Goal: Task Accomplishment & Management: Complete application form

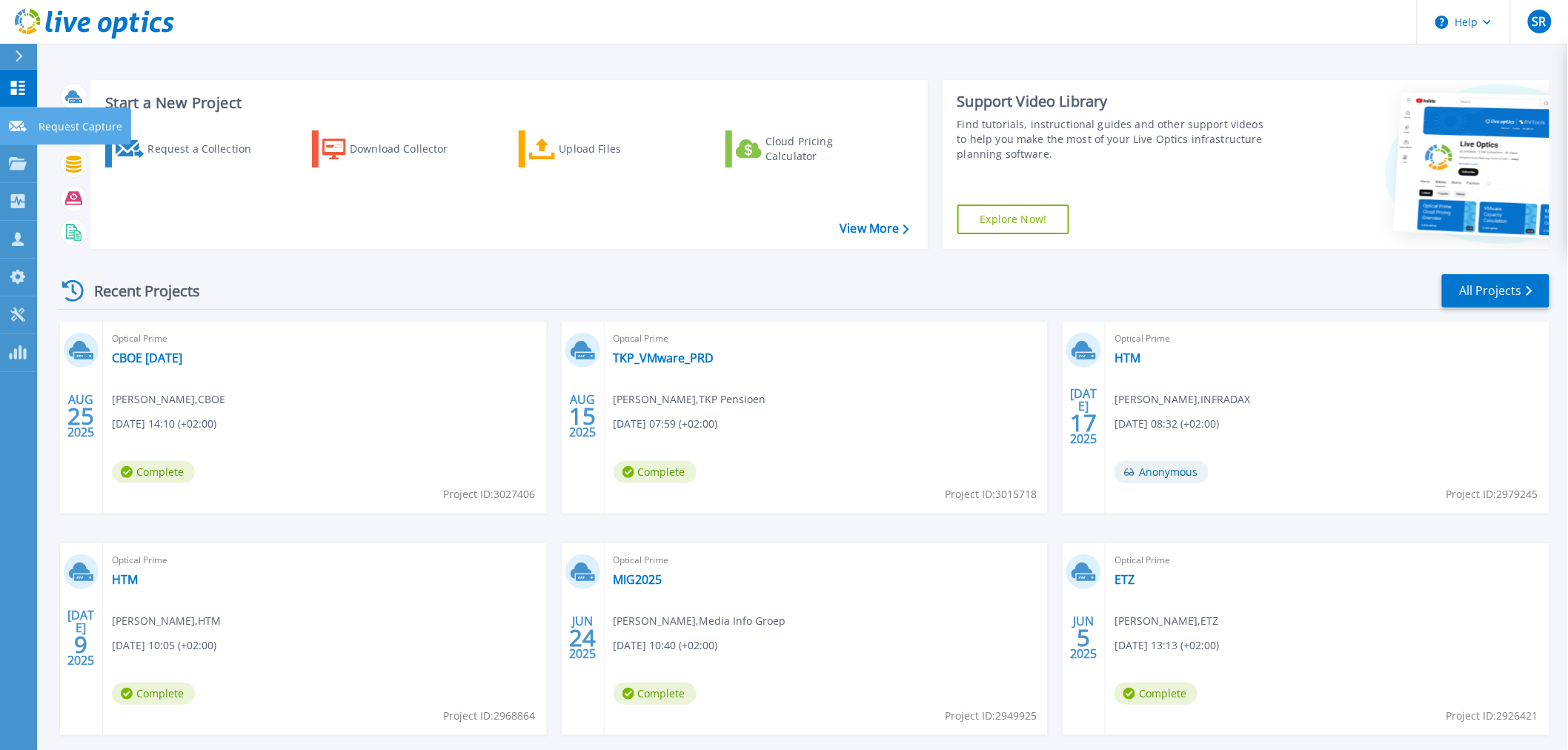
click at [15, 124] on icon at bounding box center [18, 126] width 18 height 11
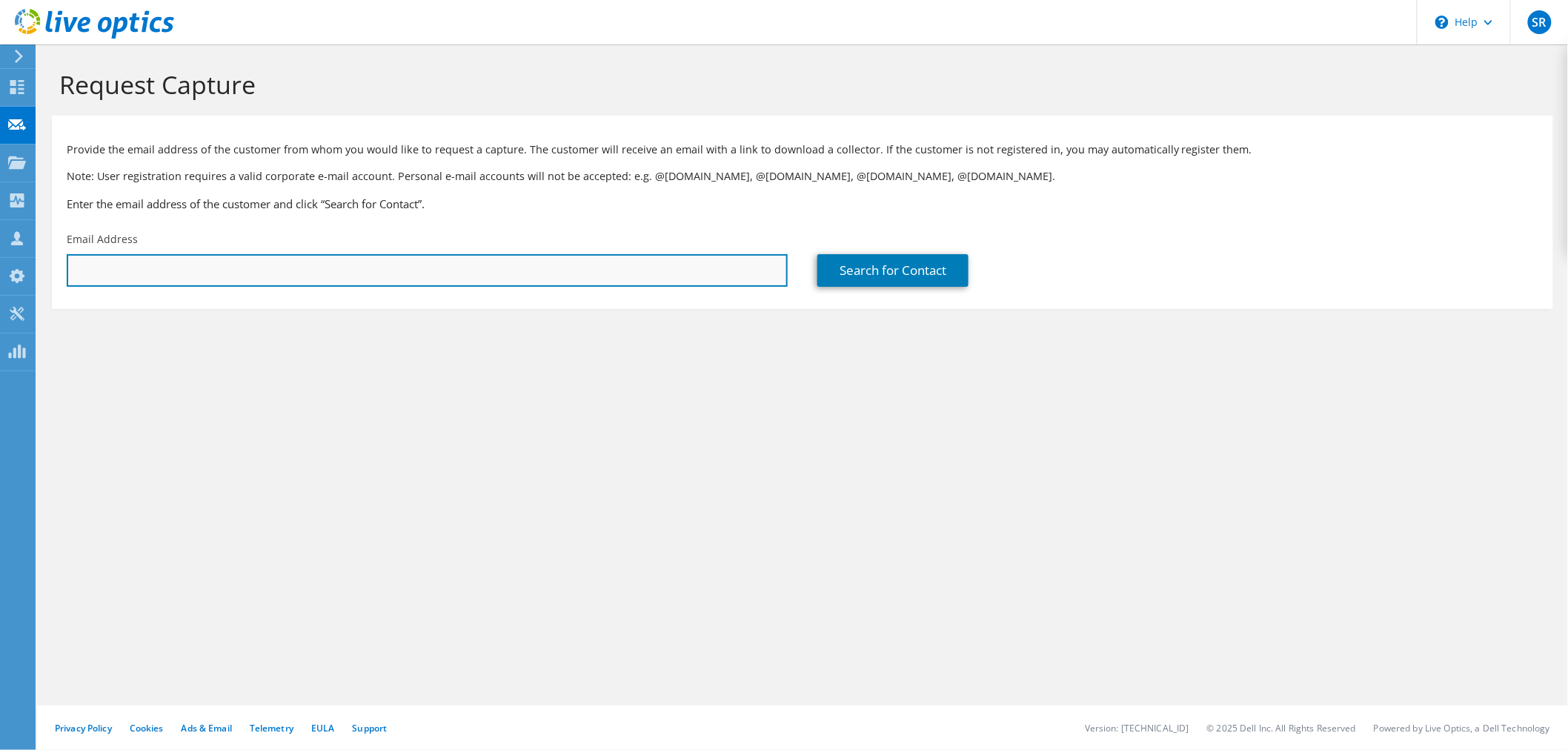
click at [324, 268] on input "text" at bounding box center [427, 270] width 721 height 33
paste input "a.willigenburg@bentum.nl"
type input "a.willigenburg@bentum.nl"
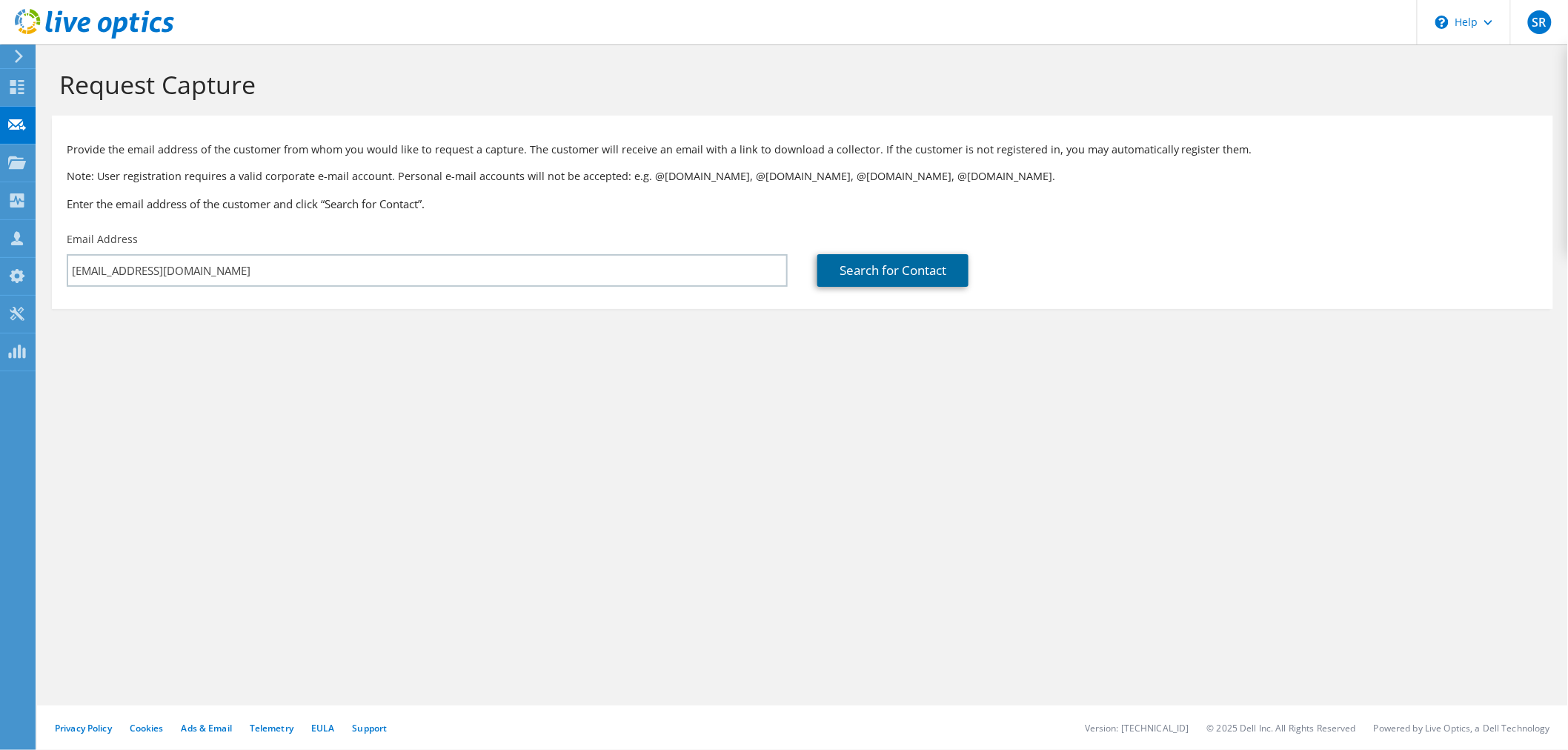
click at [895, 273] on link "Search for Contact" at bounding box center [893, 270] width 152 height 33
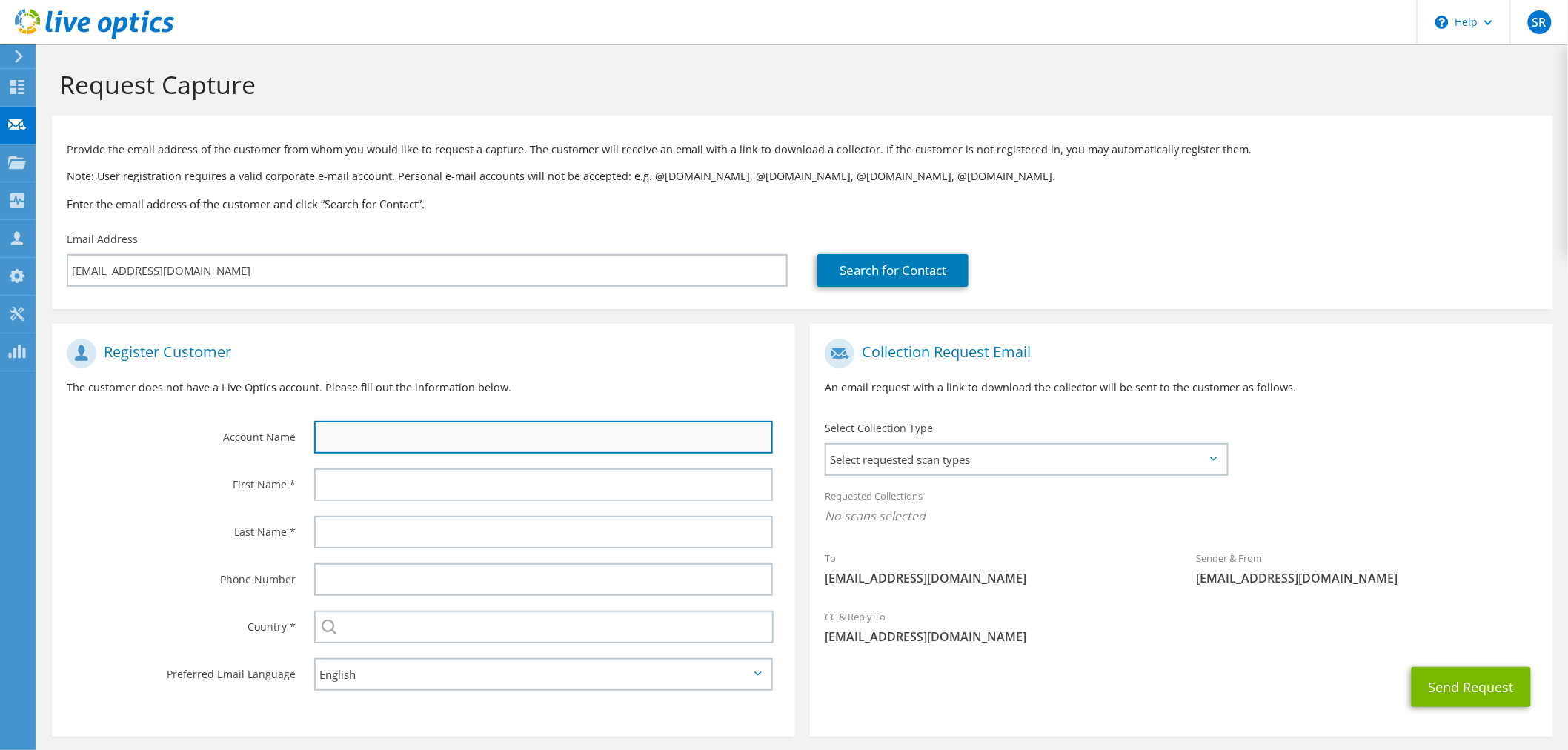
click at [358, 435] on input "text" at bounding box center [543, 437] width 458 height 33
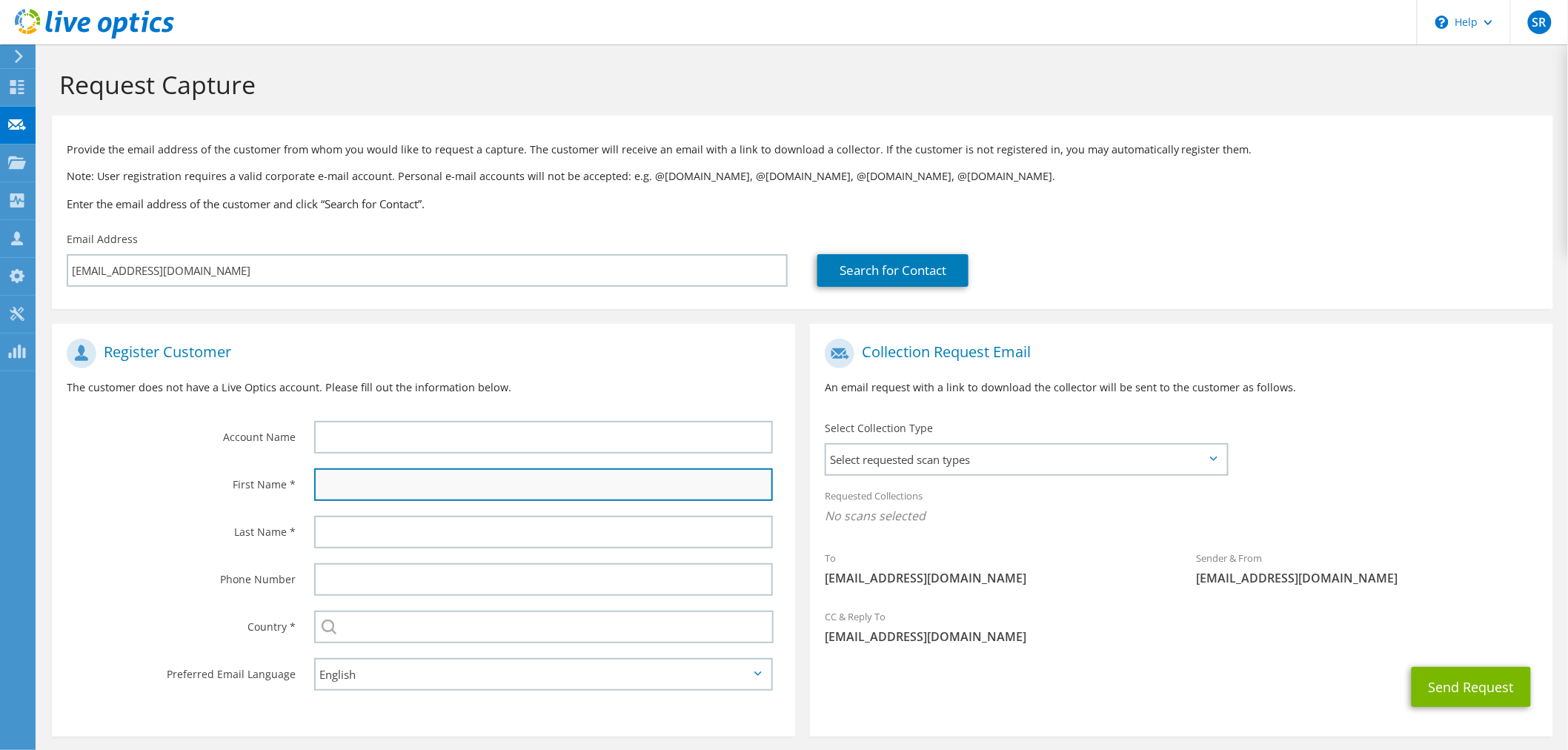
click at [339, 485] on input "text" at bounding box center [543, 484] width 458 height 33
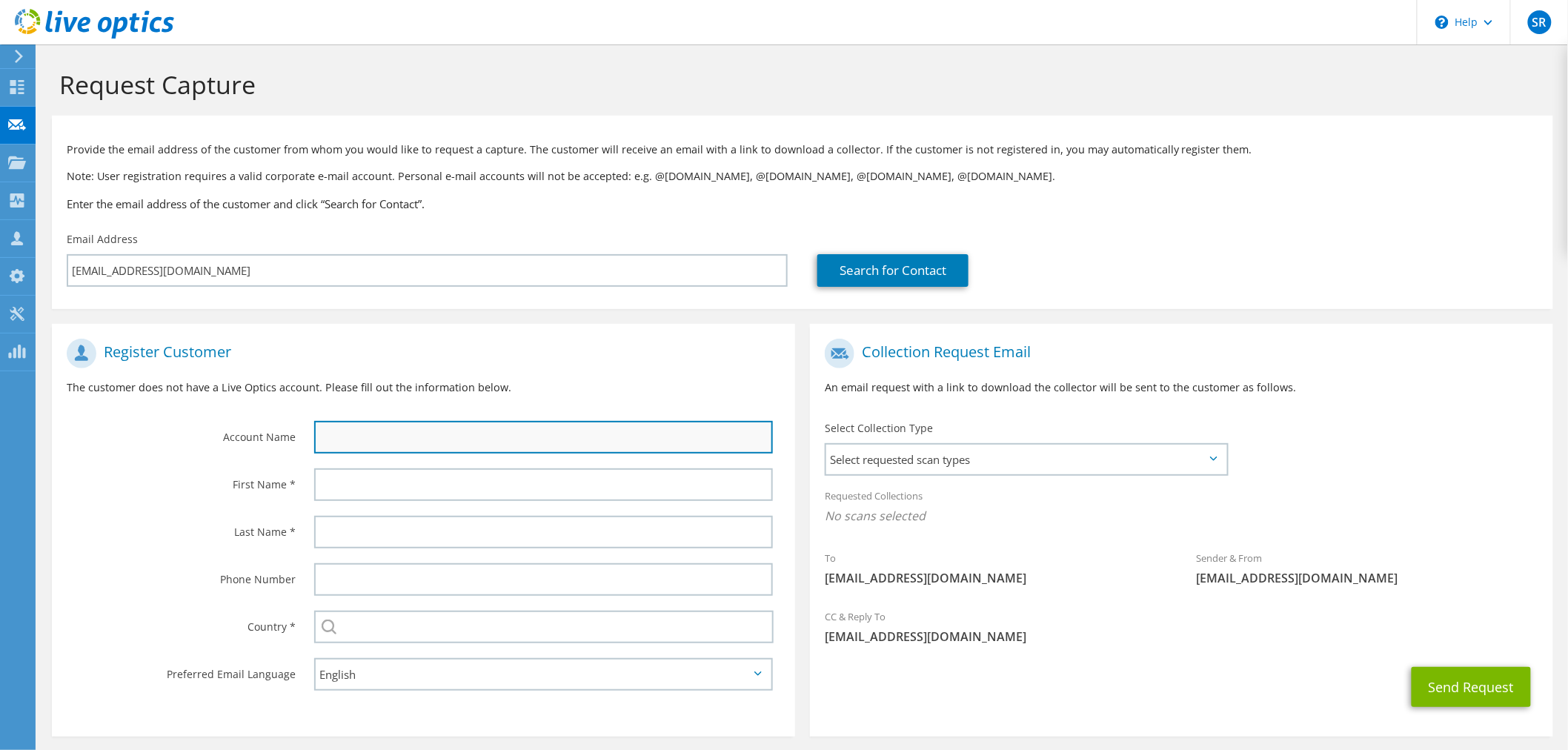
click at [353, 433] on input "text" at bounding box center [543, 437] width 458 height 33
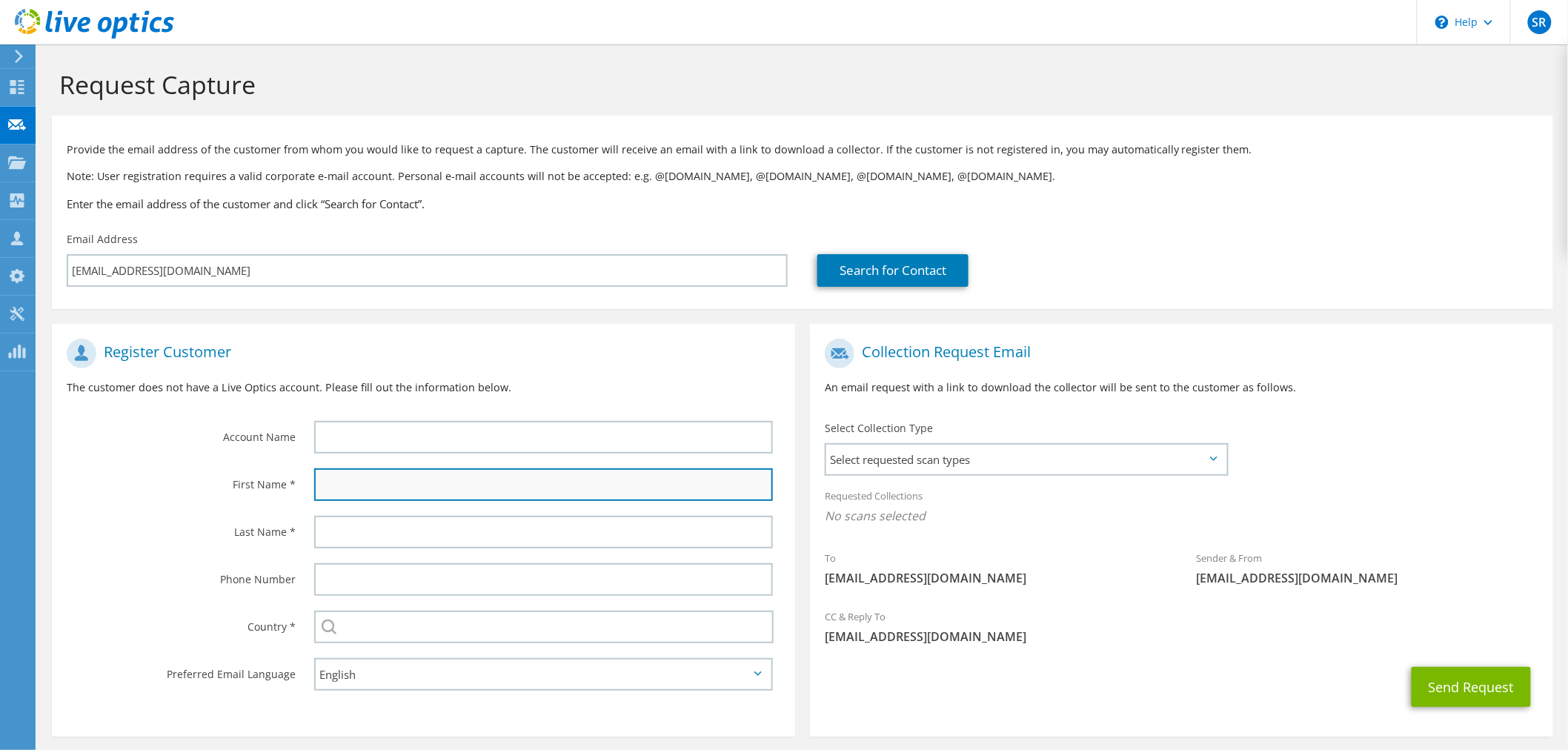
click at [341, 490] on input "text" at bounding box center [543, 484] width 458 height 33
type input "Ton"
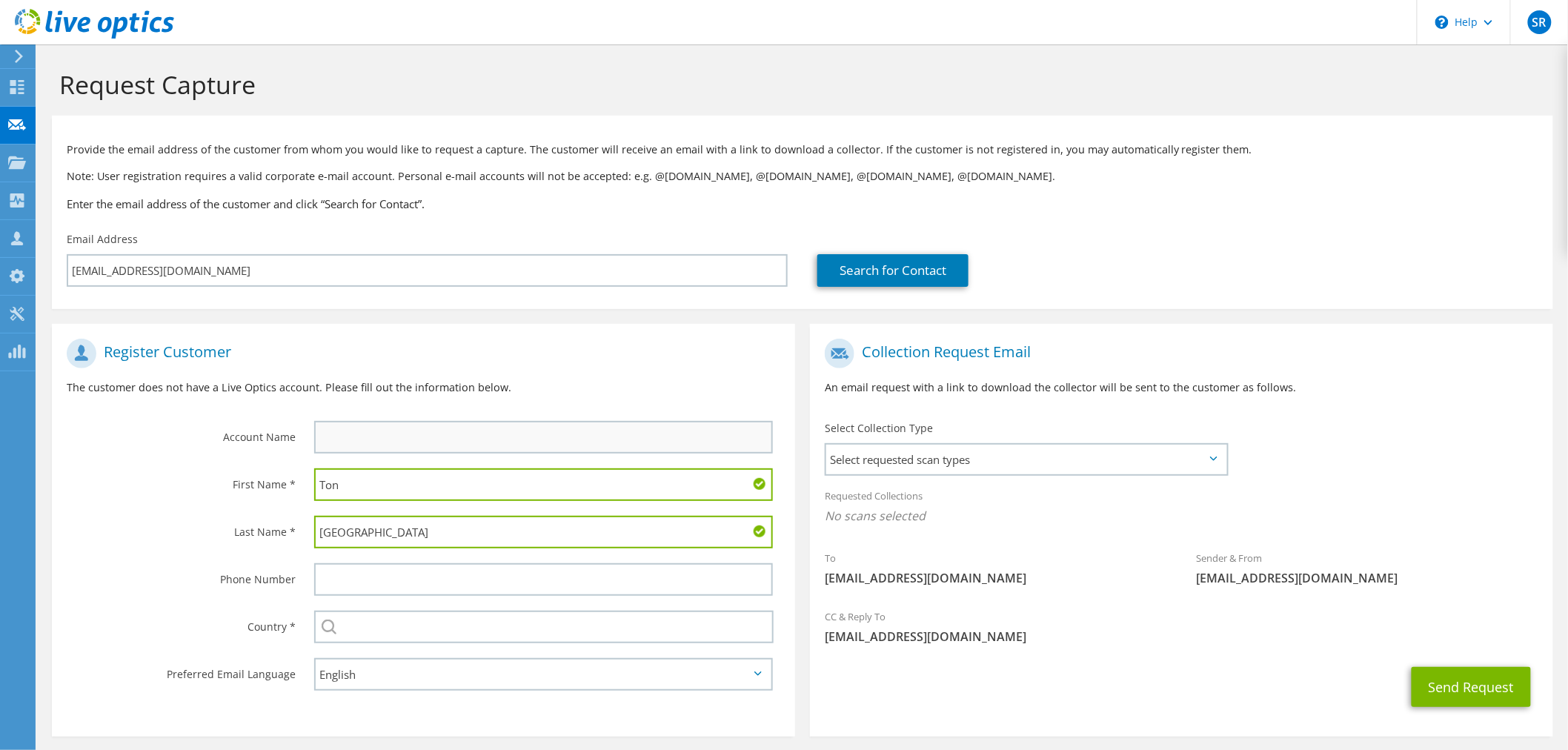
type input "Willigenburg"
click at [406, 437] on input "text" at bounding box center [543, 437] width 458 height 33
type input "v"
type input "I"
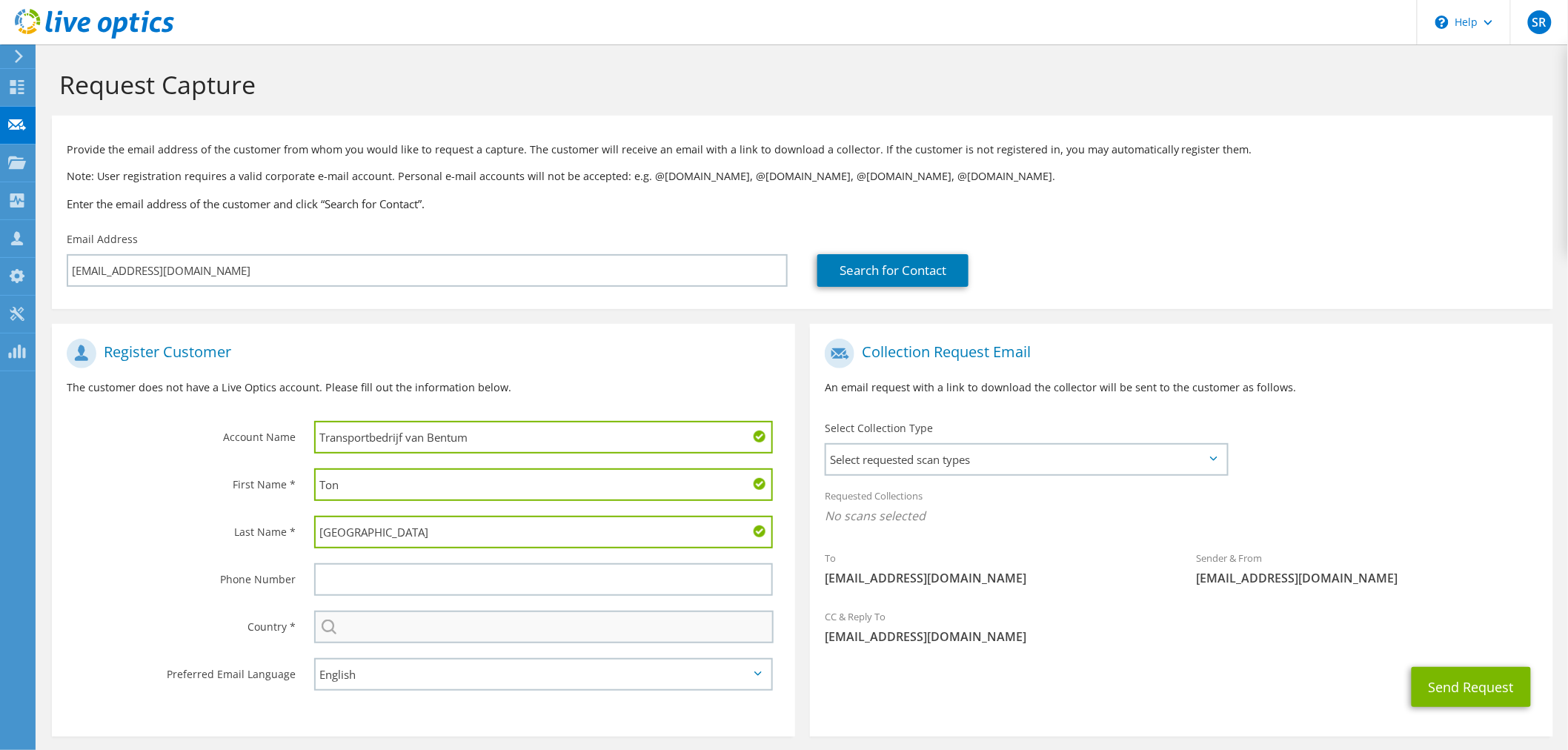
type input "Transportbedrijf van Bentum"
click at [389, 623] on input "text" at bounding box center [543, 627] width 459 height 33
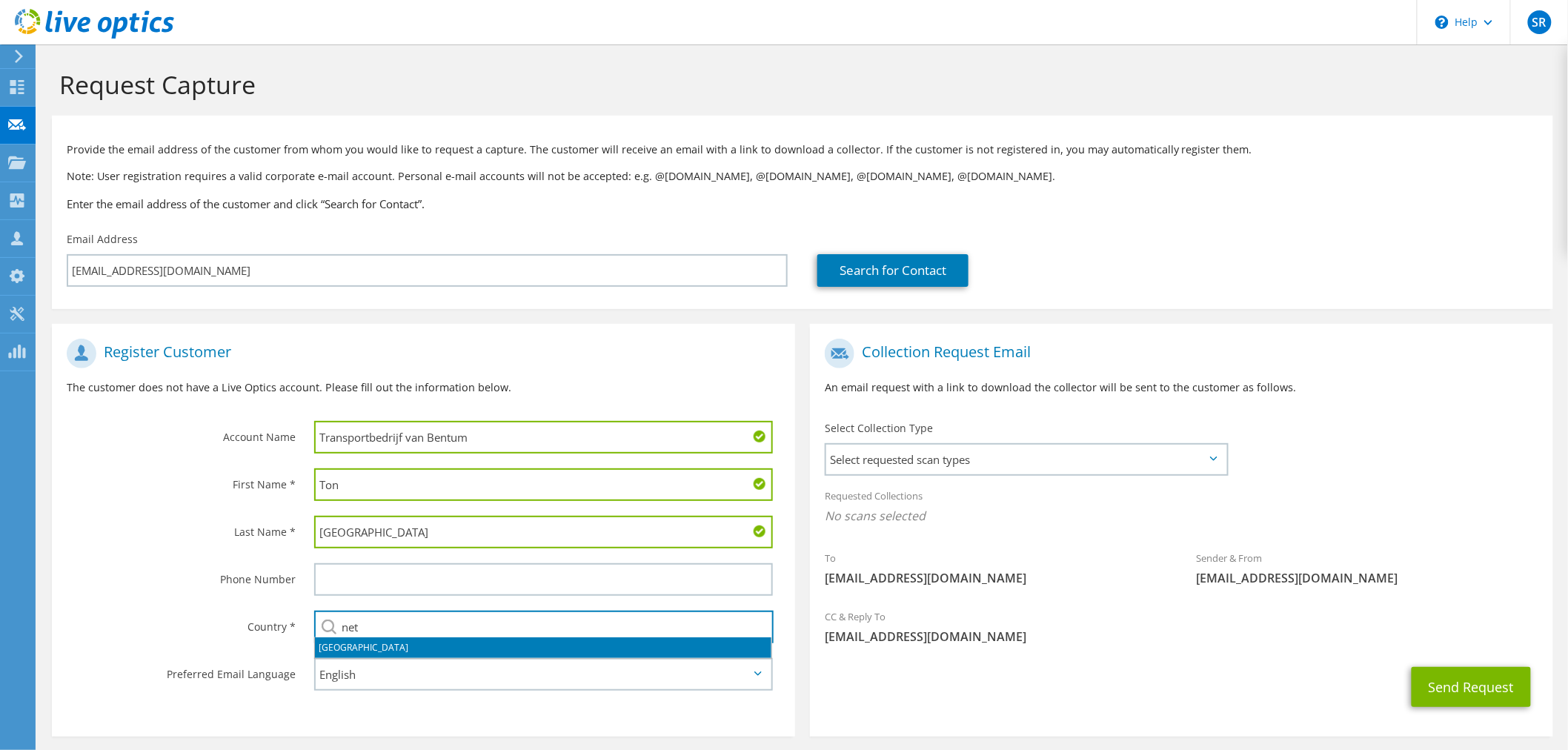
click at [374, 647] on li "[GEOGRAPHIC_DATA]" at bounding box center [543, 647] width 456 height 21
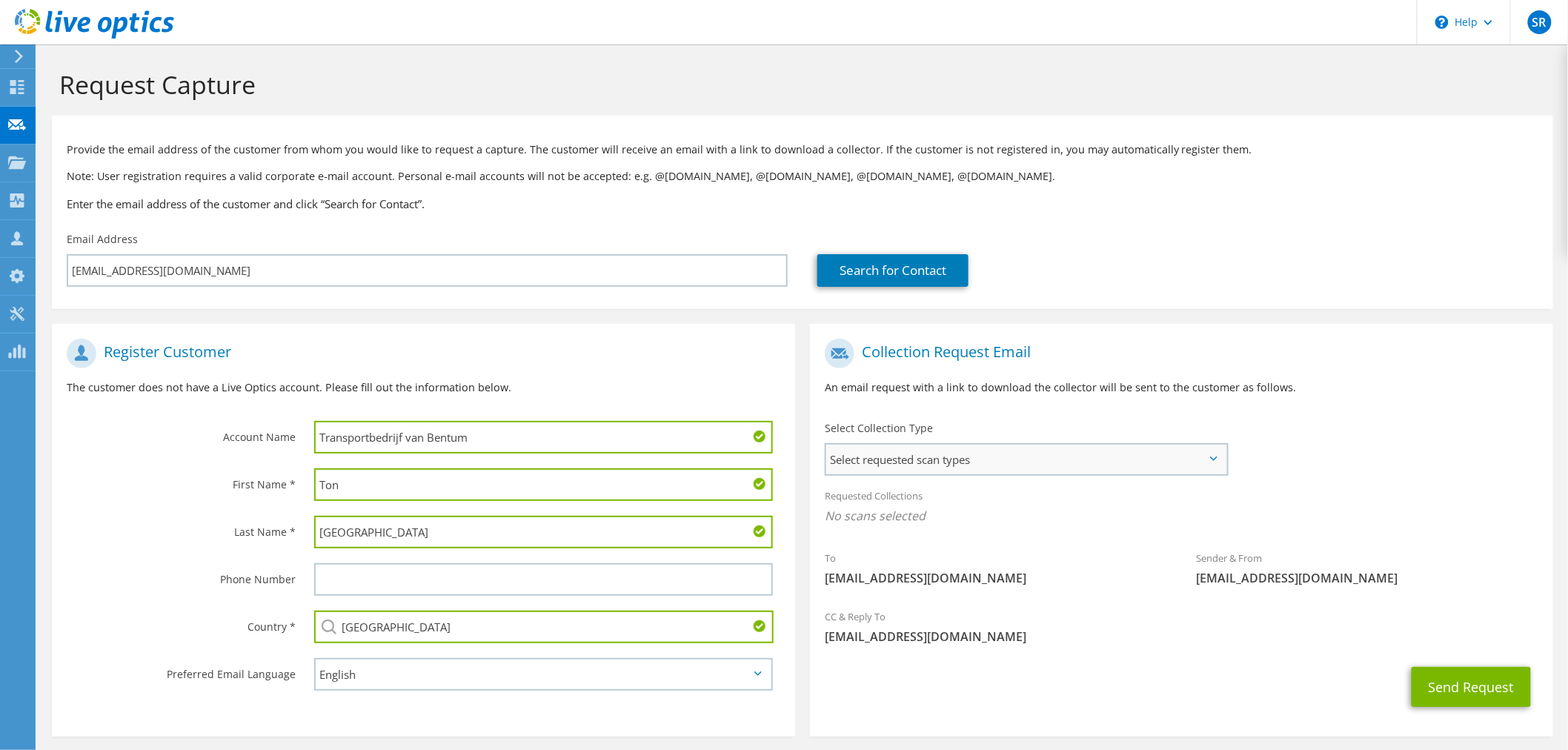
type input "[GEOGRAPHIC_DATA]"
click at [907, 450] on span "Select requested scan types" at bounding box center [1026, 459] width 400 height 29
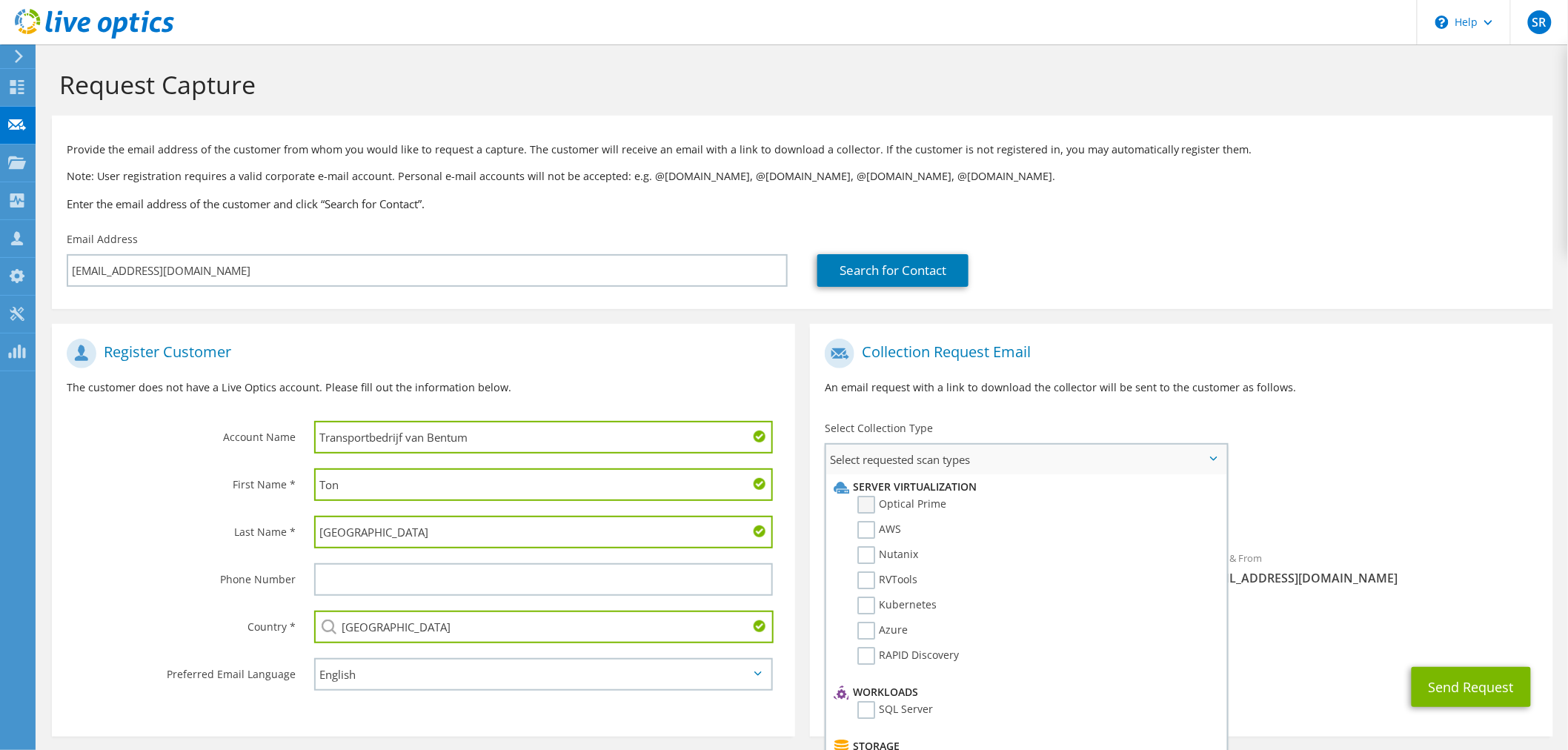
click at [862, 503] on label "Optical Prime" at bounding box center [902, 505] width 89 height 18
click at [0, 0] on input "Optical Prime" at bounding box center [0, 0] width 0 height 0
click at [1398, 499] on div "Requested Collections No scans selected Optical Prime" at bounding box center [1181, 510] width 743 height 59
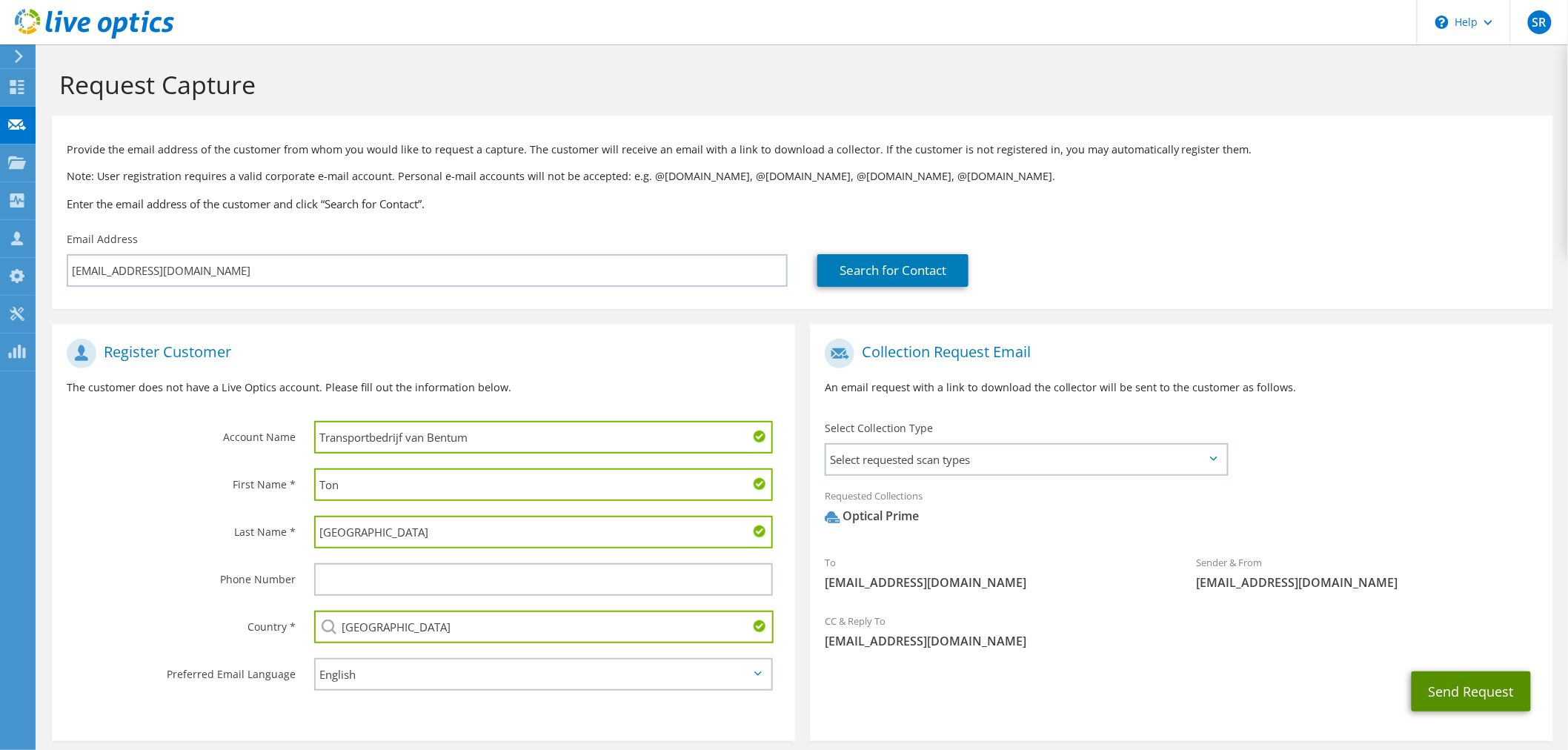
click at [1476, 688] on button "Send Request" at bounding box center [1471, 691] width 119 height 40
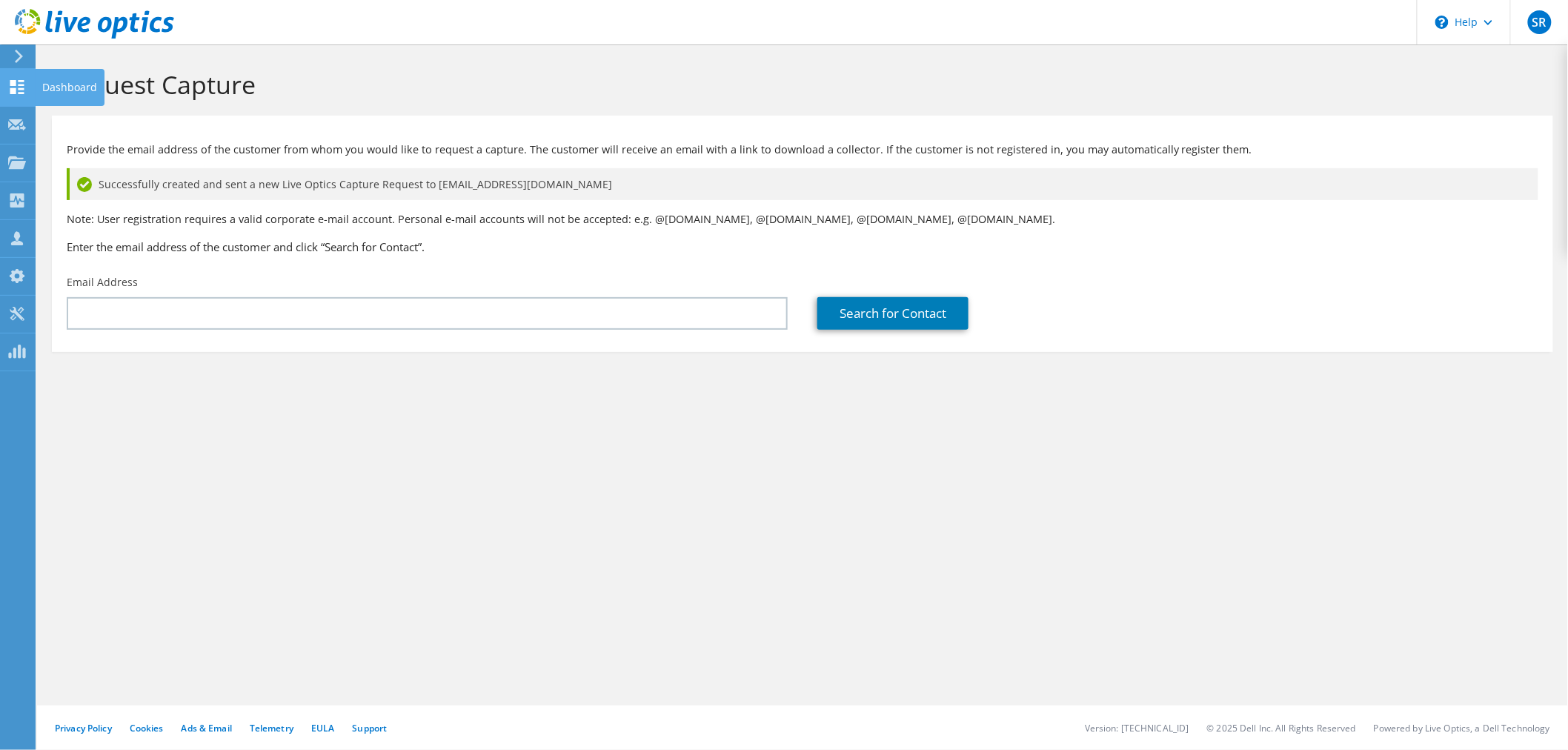
click at [15, 94] on div at bounding box center [17, 89] width 18 height 16
